Goal: Task Accomplishment & Management: Use online tool/utility

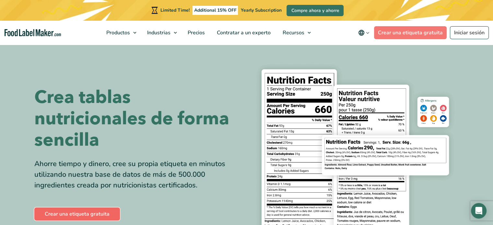
click at [101, 214] on link "Crear una etiqueta gratuita" at bounding box center [77, 214] width 86 height 13
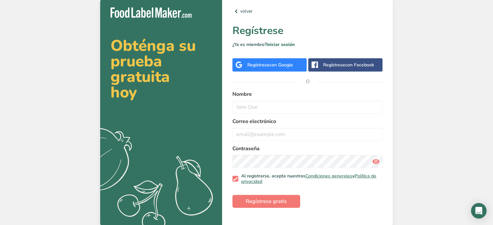
click at [285, 67] on span "con Google" at bounding box center [282, 65] width 24 height 6
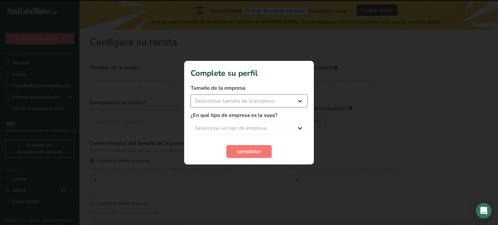
click at [267, 103] on select "Seleccionar tamaño de la empresa Menos de 10 empleados De 10 a 50 empleados De …" at bounding box center [249, 101] width 117 height 13
select select "1"
click at [191, 95] on select "Seleccionar tamaño de la empresa Menos de 10 empleados De 10 a 50 empleados De …" at bounding box center [249, 101] width 117 height 13
click at [262, 130] on select "Seleccione un tipo de empresa Fabricante de alimentos envasados Restaurante y c…" at bounding box center [249, 128] width 117 height 13
select select "8"
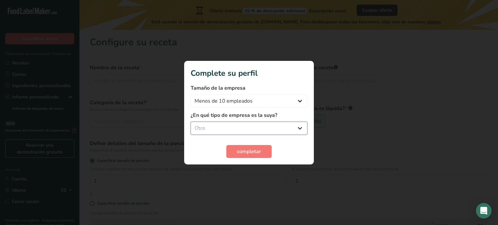
click at [191, 122] on select "Seleccione un tipo de empresa Fabricante de alimentos envasados Restaurante y c…" at bounding box center [249, 128] width 117 height 13
click at [238, 148] on span "completar" at bounding box center [249, 152] width 24 height 8
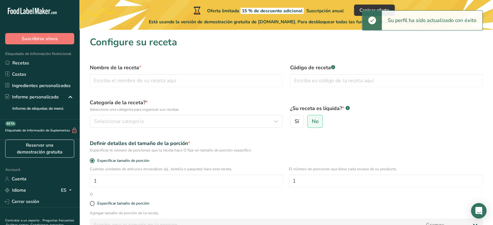
click at [211, 88] on div "Nombre de la receta *" at bounding box center [186, 75] width 200 height 31
click at [205, 79] on input "text" at bounding box center [186, 80] width 193 height 13
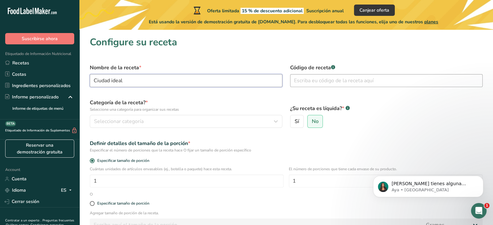
type input "Ciudad ideal"
click at [309, 84] on input "text" at bounding box center [386, 80] width 193 height 13
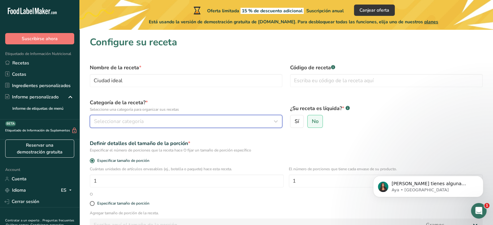
click at [192, 123] on div "Seleccionar categoría" at bounding box center [184, 122] width 180 height 8
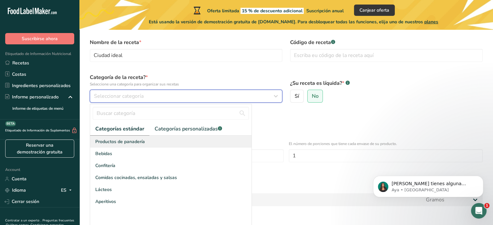
scroll to position [32, 0]
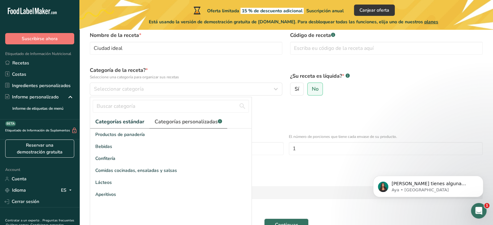
click at [189, 118] on span "Categorías personalizadas .a-a{fill:#347362;}.b-a{fill:#fff;}" at bounding box center [188, 122] width 67 height 8
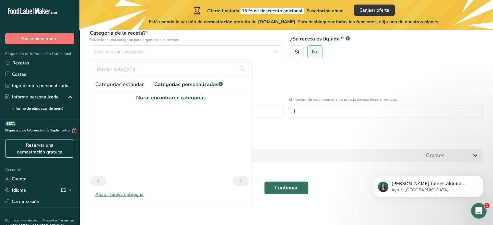
scroll to position [70, 0]
click at [127, 193] on div "Añadir nueva categoría" at bounding box center [171, 194] width 162 height 7
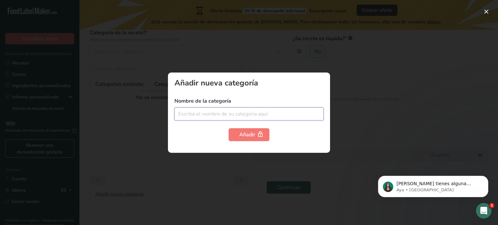
click at [229, 116] on input "text" at bounding box center [249, 114] width 149 height 13
click at [393, 115] on div at bounding box center [249, 112] width 498 height 225
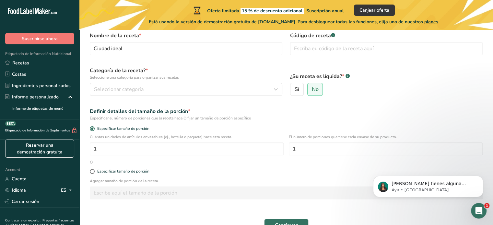
scroll to position [32, 0]
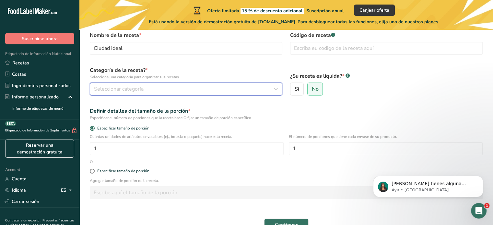
click at [184, 93] on button "Seleccionar categoría" at bounding box center [186, 89] width 193 height 13
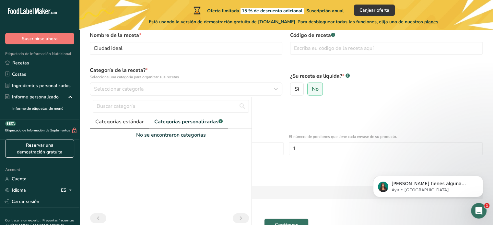
click at [131, 122] on span "Categorías estándar" at bounding box center [119, 122] width 49 height 8
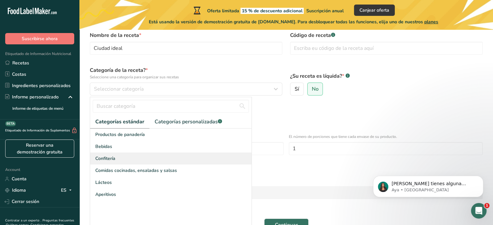
click at [127, 162] on div "Confitería" at bounding box center [171, 159] width 162 height 12
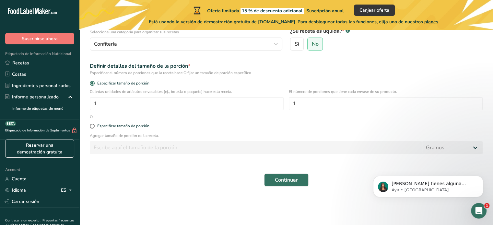
scroll to position [78, 0]
click at [140, 154] on div "Agregar tamaño de porción de la receta. Gramos kg mg mcg libras onza litro mL o…" at bounding box center [286, 145] width 401 height 25
click at [270, 183] on button "Continuar" at bounding box center [286, 180] width 44 height 13
